Goal: Check status: Check status

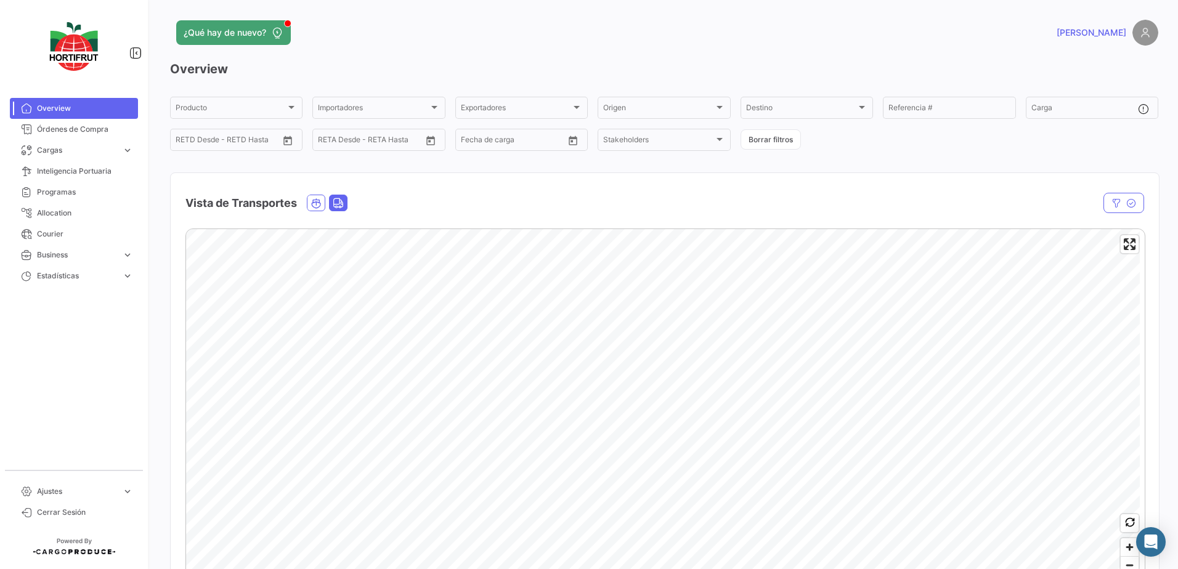
drag, startPoint x: 0, startPoint y: 0, endPoint x: 336, endPoint y: 203, distance: 392.2
click at [336, 203] on icon "Land" at bounding box center [338, 203] width 11 height 11
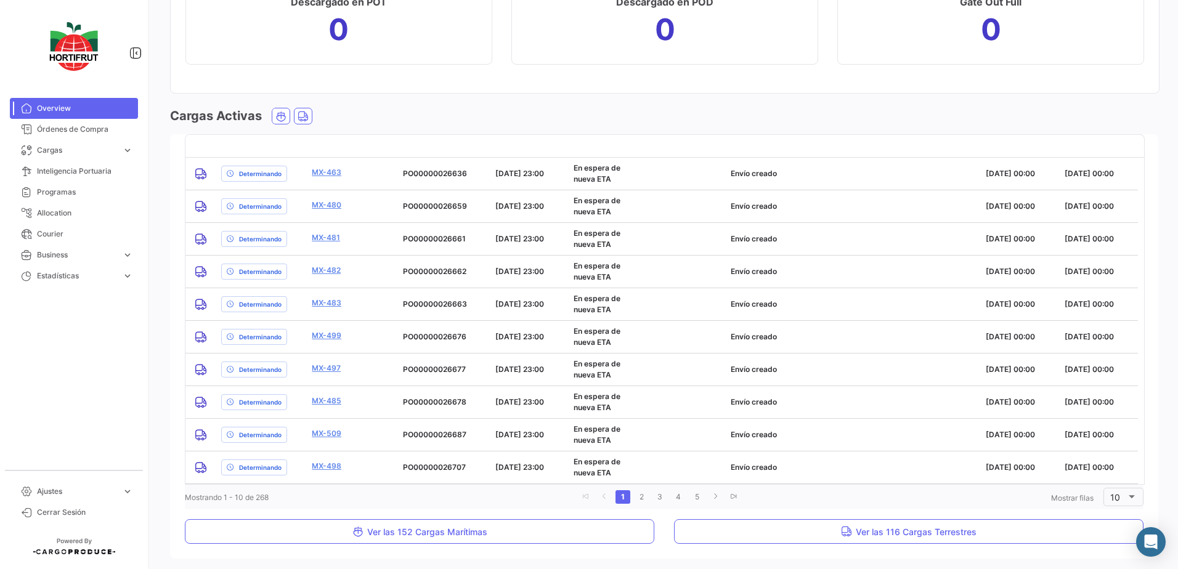
scroll to position [1673, 0]
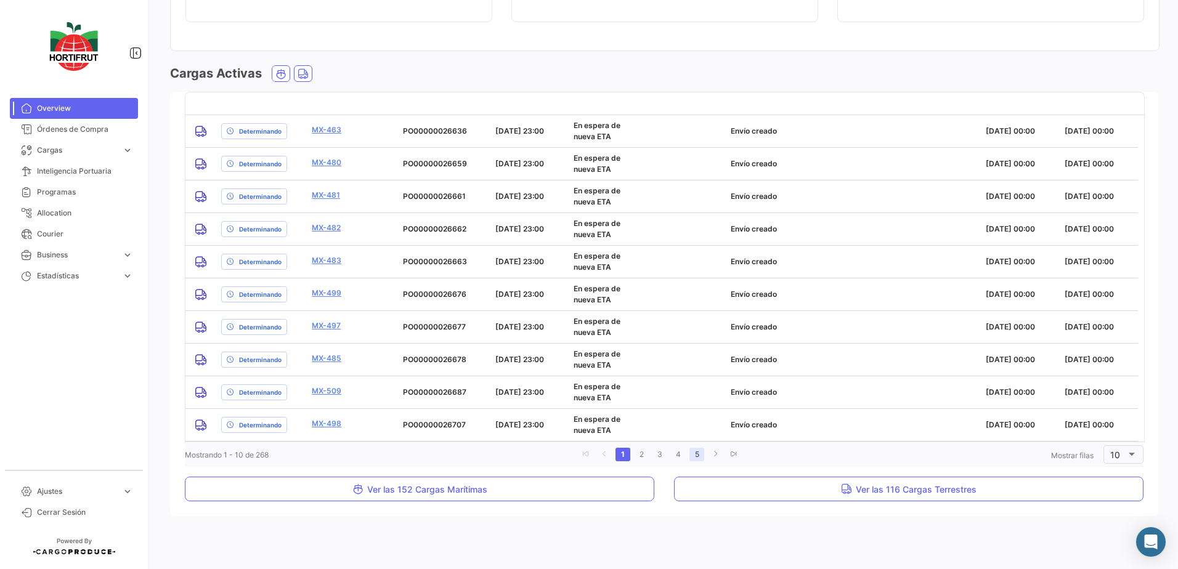
click at [695, 453] on link "5" at bounding box center [696, 455] width 15 height 14
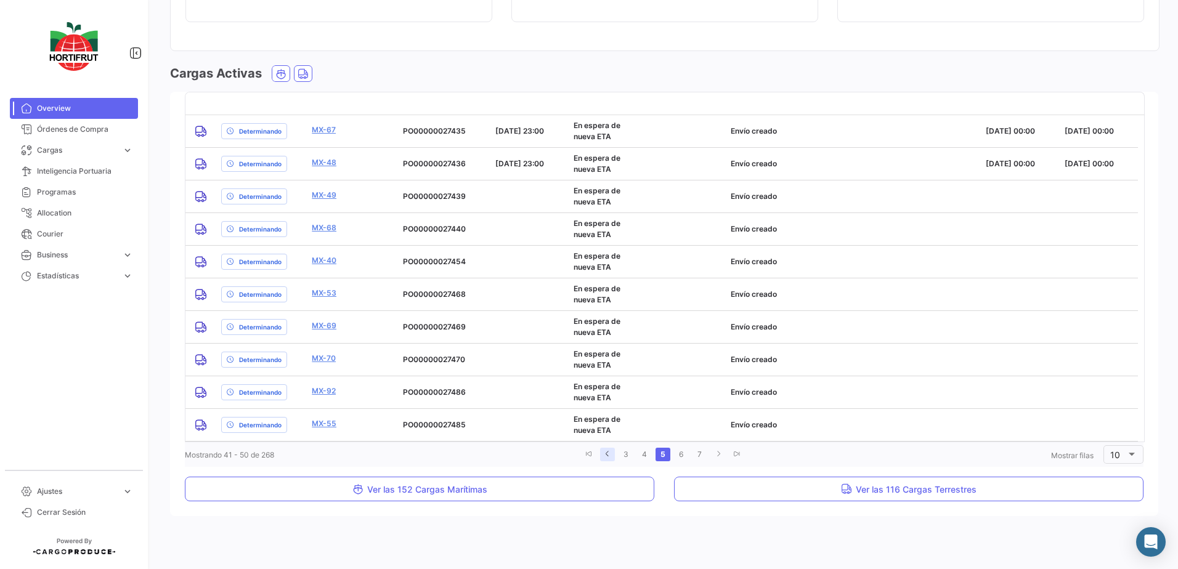
click at [605, 456] on icon "go to previous page" at bounding box center [607, 453] width 7 height 7
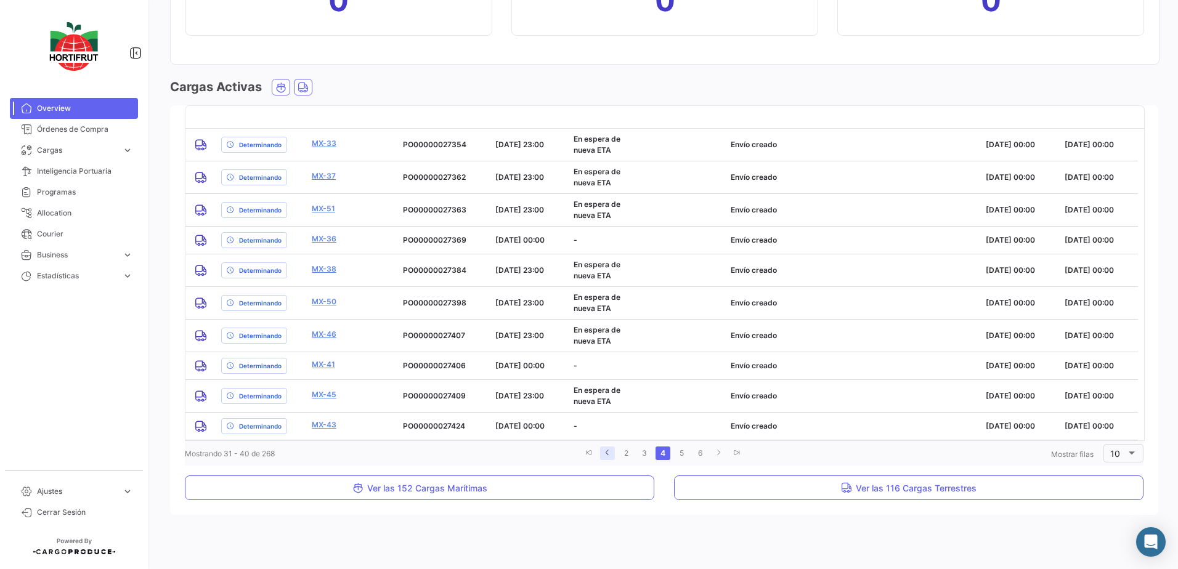
scroll to position [1658, 0]
click at [605, 452] on icon "go to previous page" at bounding box center [607, 453] width 7 height 7
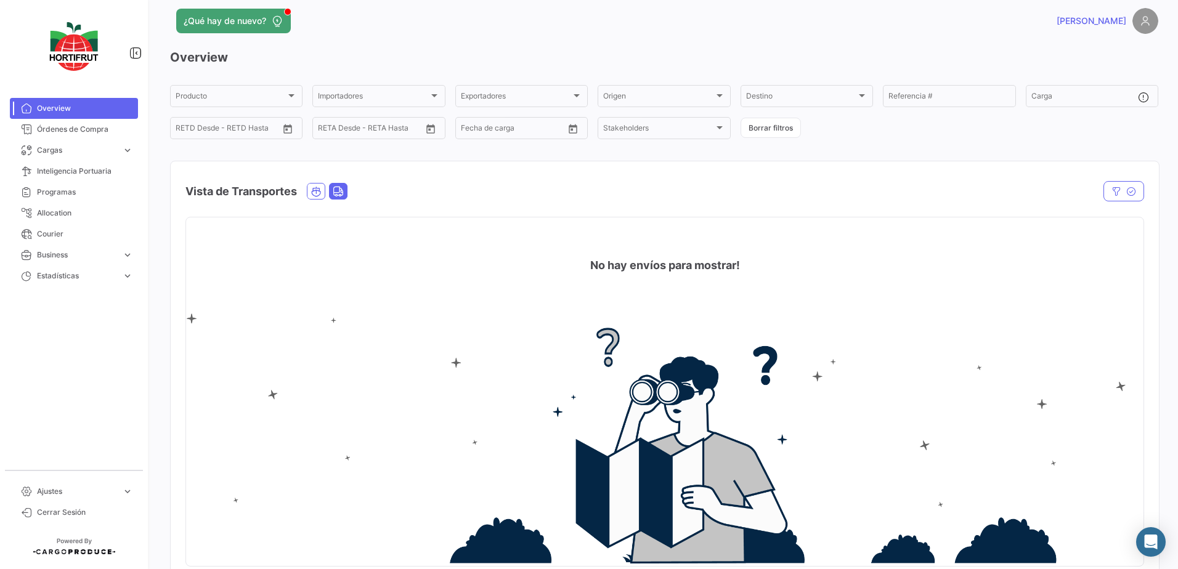
scroll to position [0, 0]
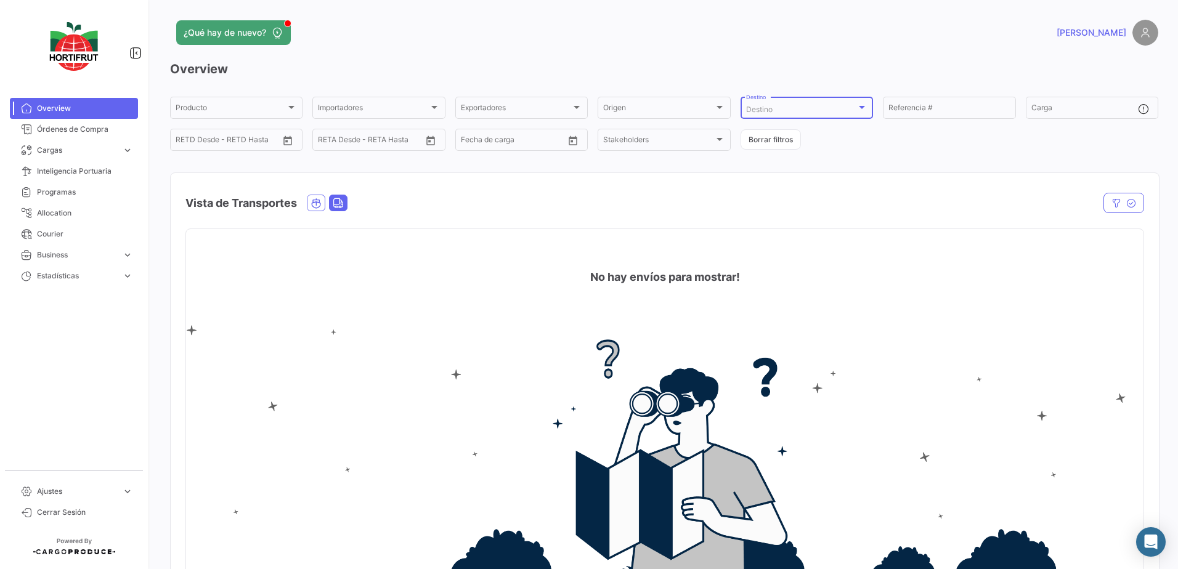
click at [859, 106] on div at bounding box center [862, 107] width 6 height 3
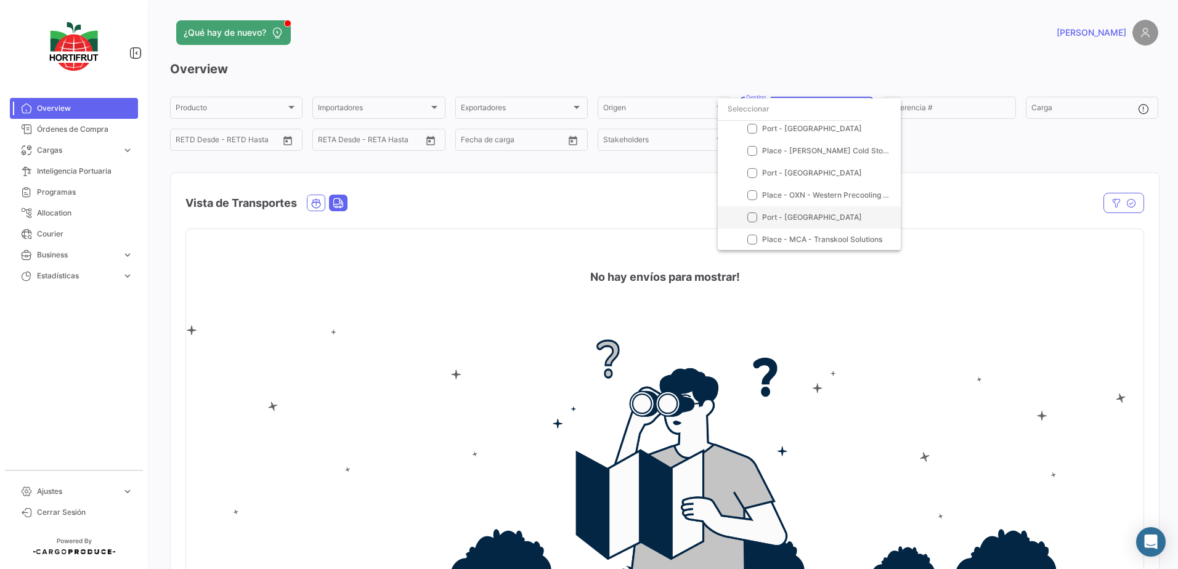
scroll to position [70, 0]
click at [848, 238] on span "Place - MCA - Transkool Solutions" at bounding box center [822, 238] width 120 height 9
click at [423, 193] on div at bounding box center [589, 284] width 1178 height 569
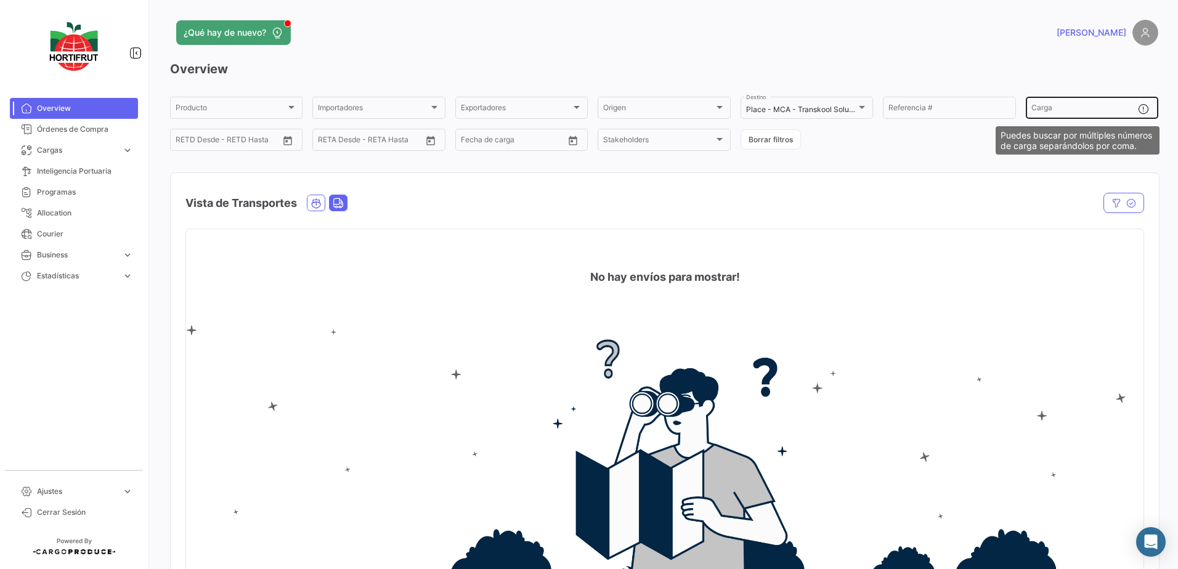
click at [1140, 108] on mat-icon at bounding box center [1145, 110] width 15 height 15
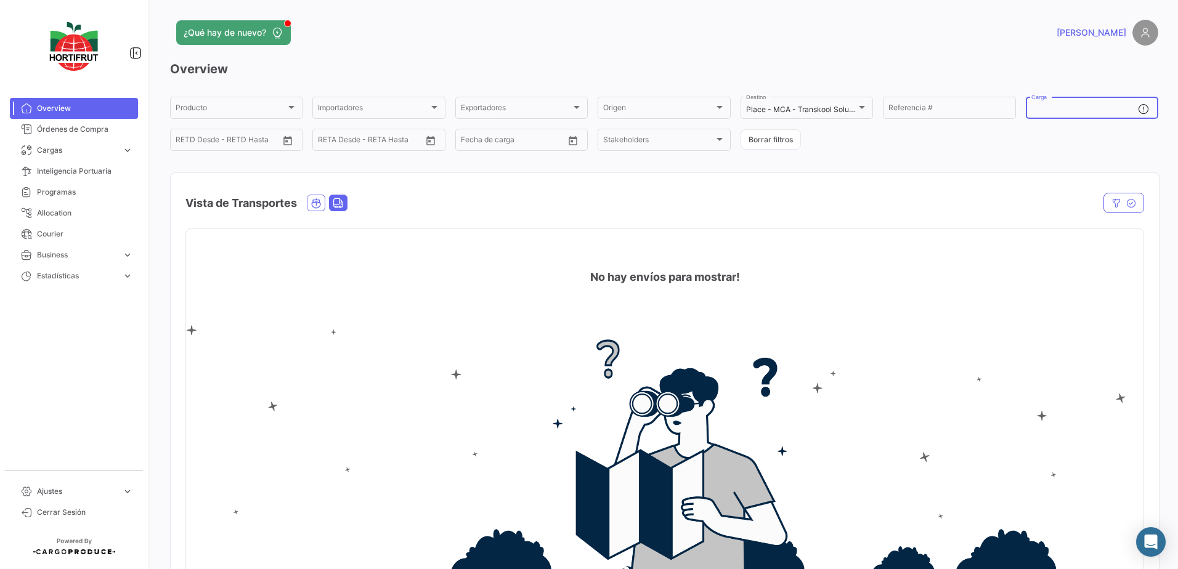
click at [1051, 107] on input "Carga" at bounding box center [1084, 109] width 107 height 9
click at [570, 138] on icon "Open calendar" at bounding box center [573, 140] width 9 height 9
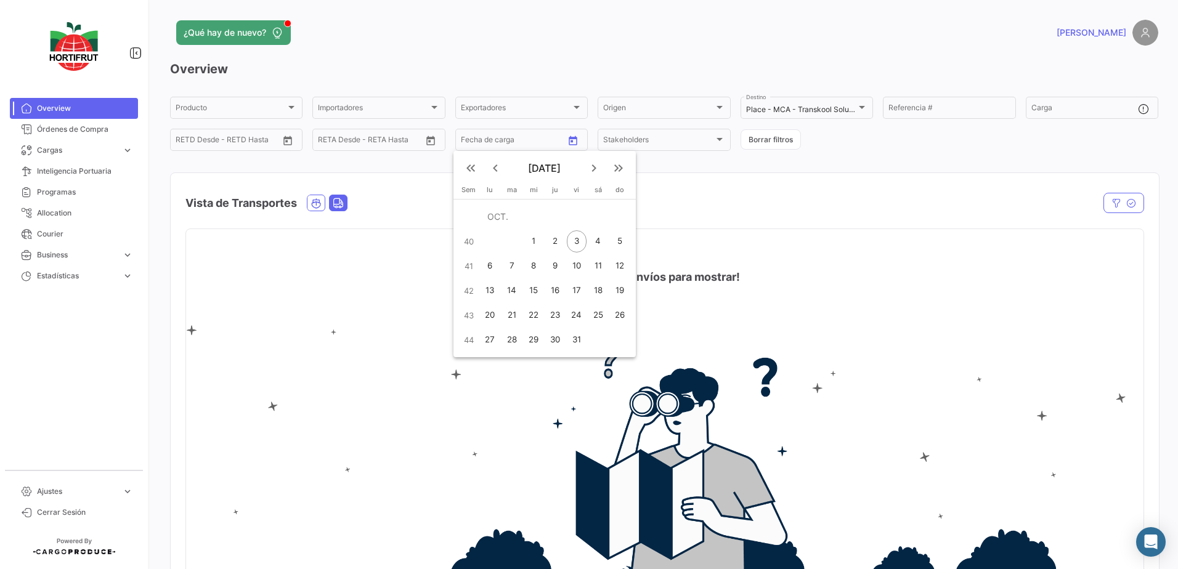
click at [496, 217] on td "OCT." at bounding box center [555, 217] width 152 height 25
click at [494, 169] on mat-icon "keyboard_arrow_left" at bounding box center [495, 168] width 15 height 15
click at [590, 241] on div "6" at bounding box center [598, 241] width 20 height 22
type input "[DATE]"
click at [706, 189] on div at bounding box center [589, 284] width 1178 height 569
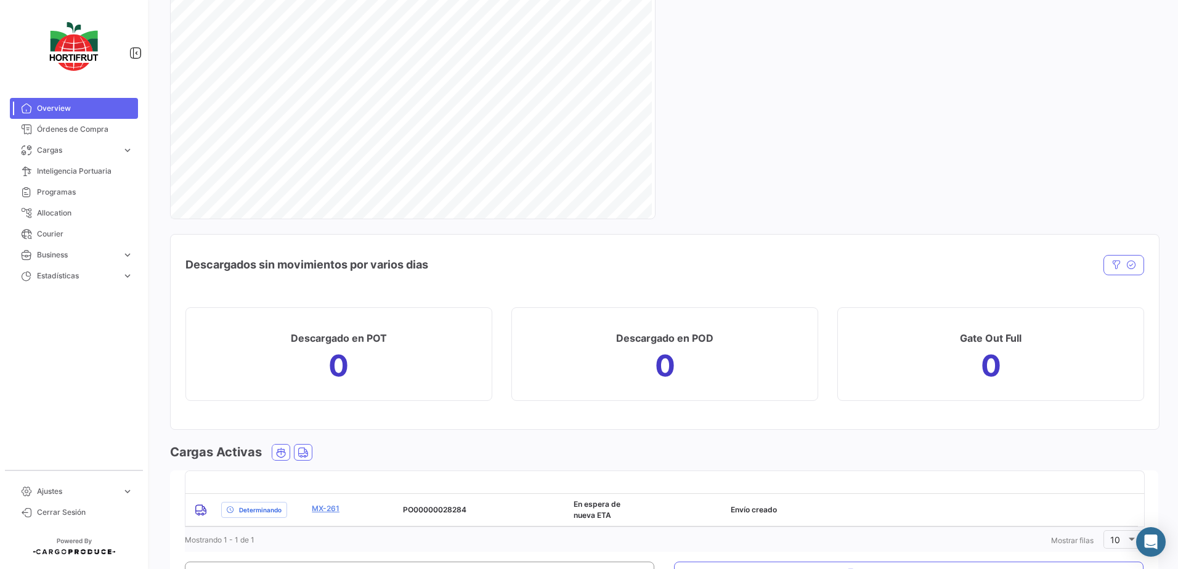
scroll to position [1379, 0]
